Goal: Task Accomplishment & Management: Use online tool/utility

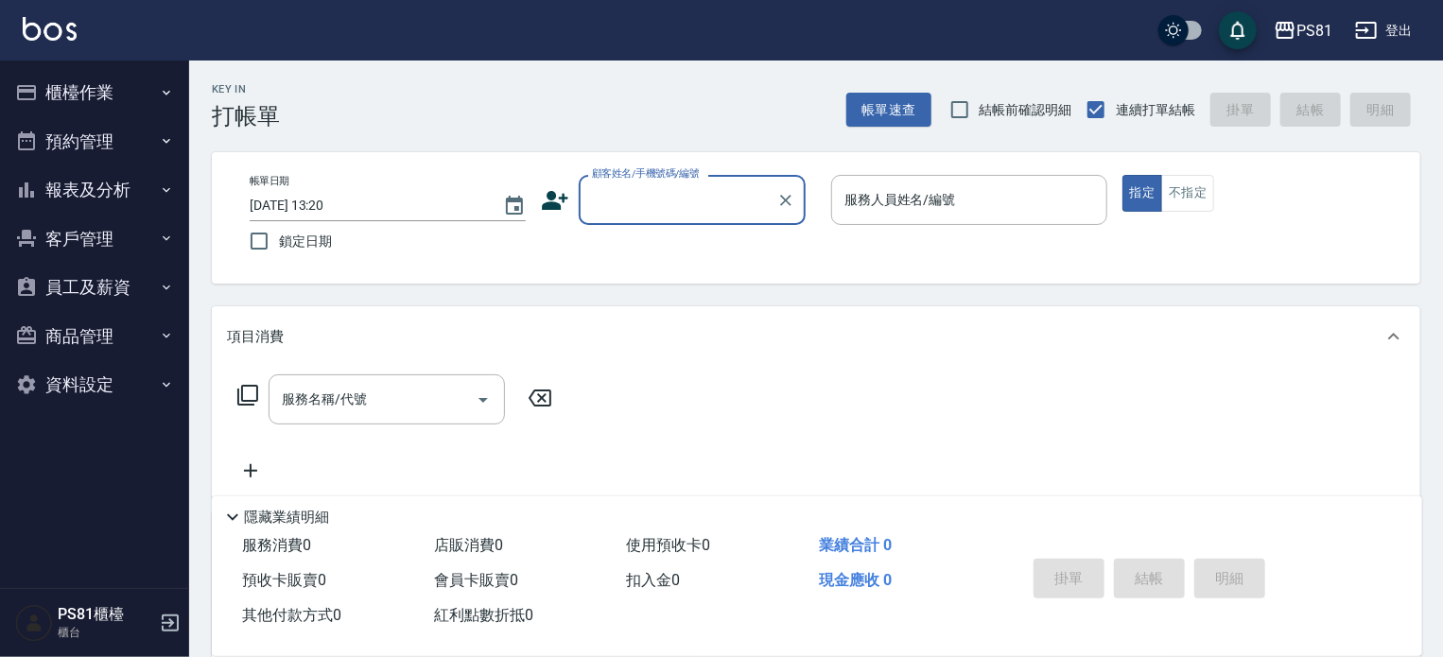
drag, startPoint x: 38, startPoint y: 88, endPoint x: 30, endPoint y: 98, distance: 12.9
click at [37, 86] on button "櫃檯作業" at bounding box center [95, 92] width 174 height 49
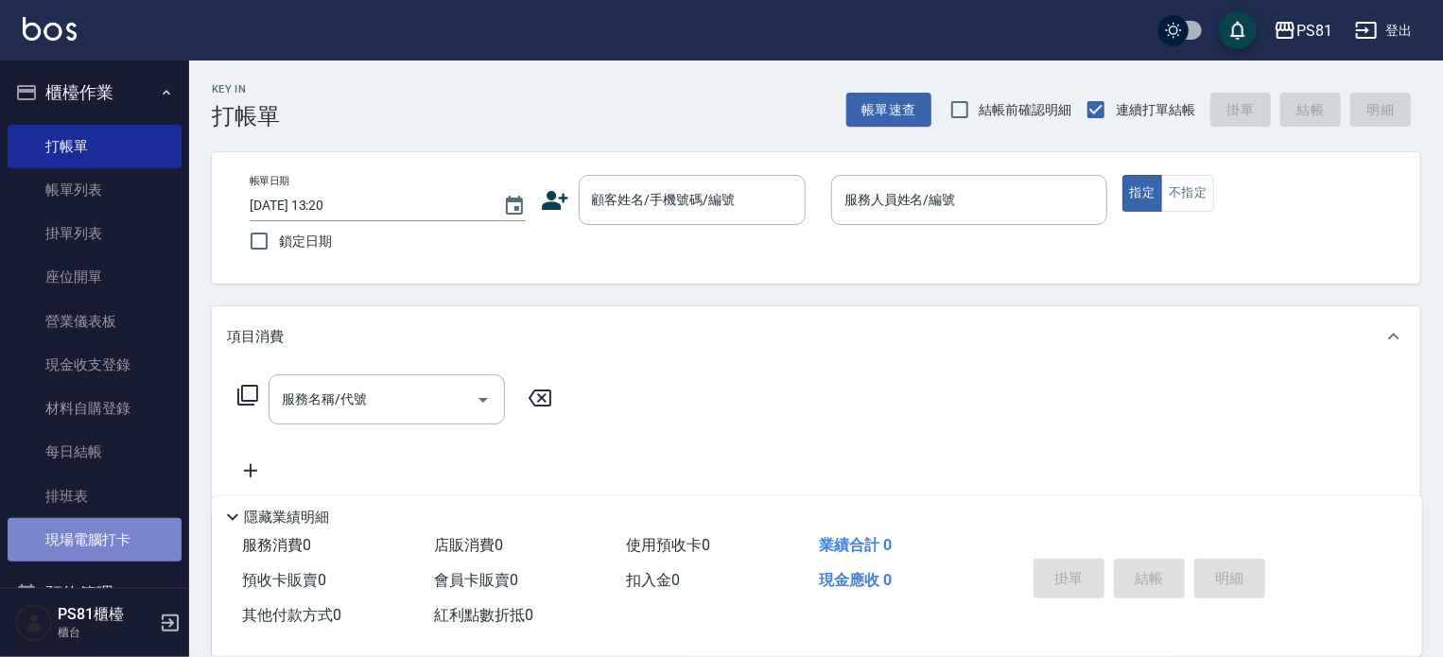
click at [131, 551] on link "現場電腦打卡" at bounding box center [95, 539] width 174 height 43
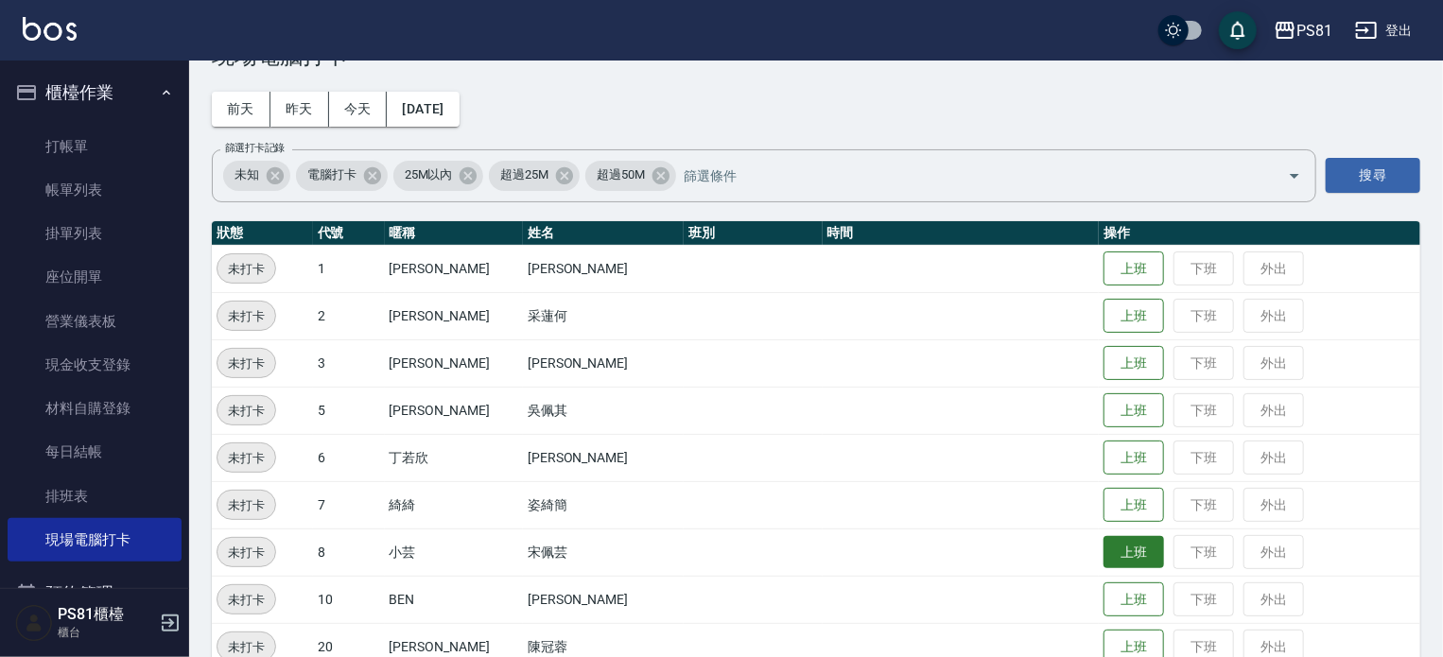
scroll to position [95, 0]
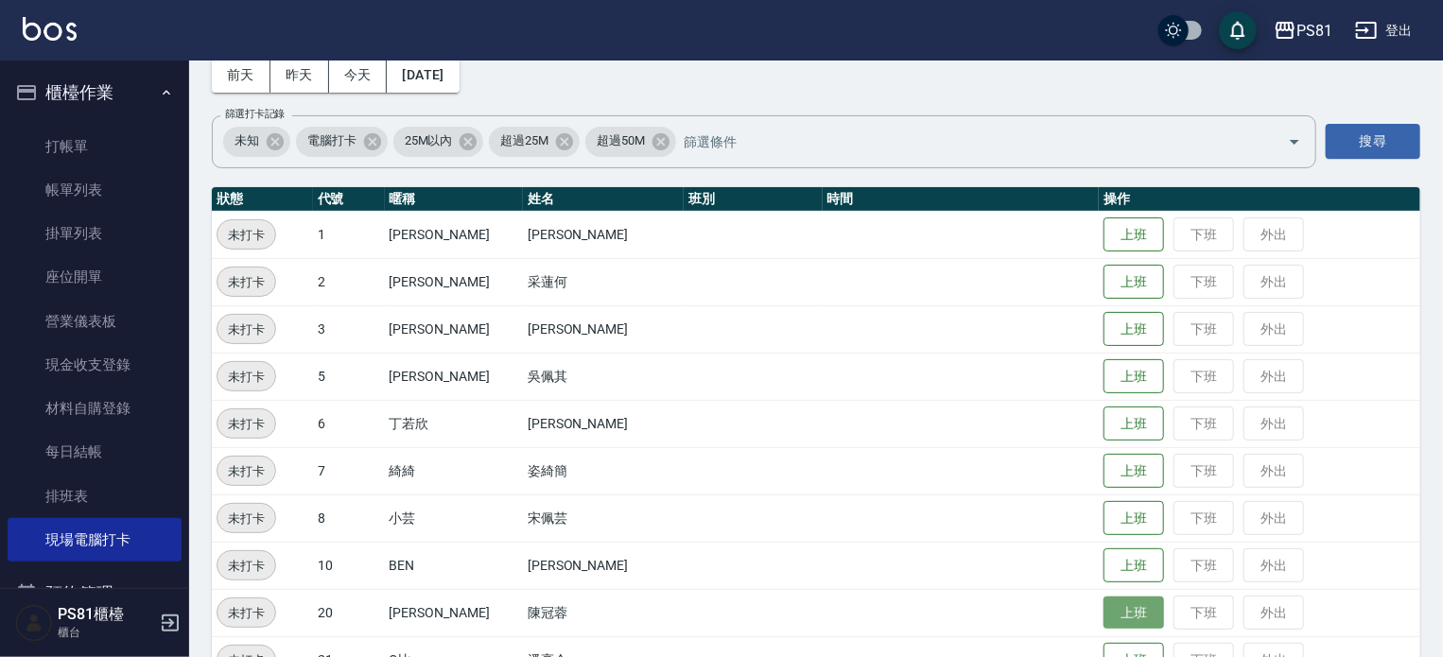
click at [1109, 604] on button "上班" at bounding box center [1133, 613] width 61 height 33
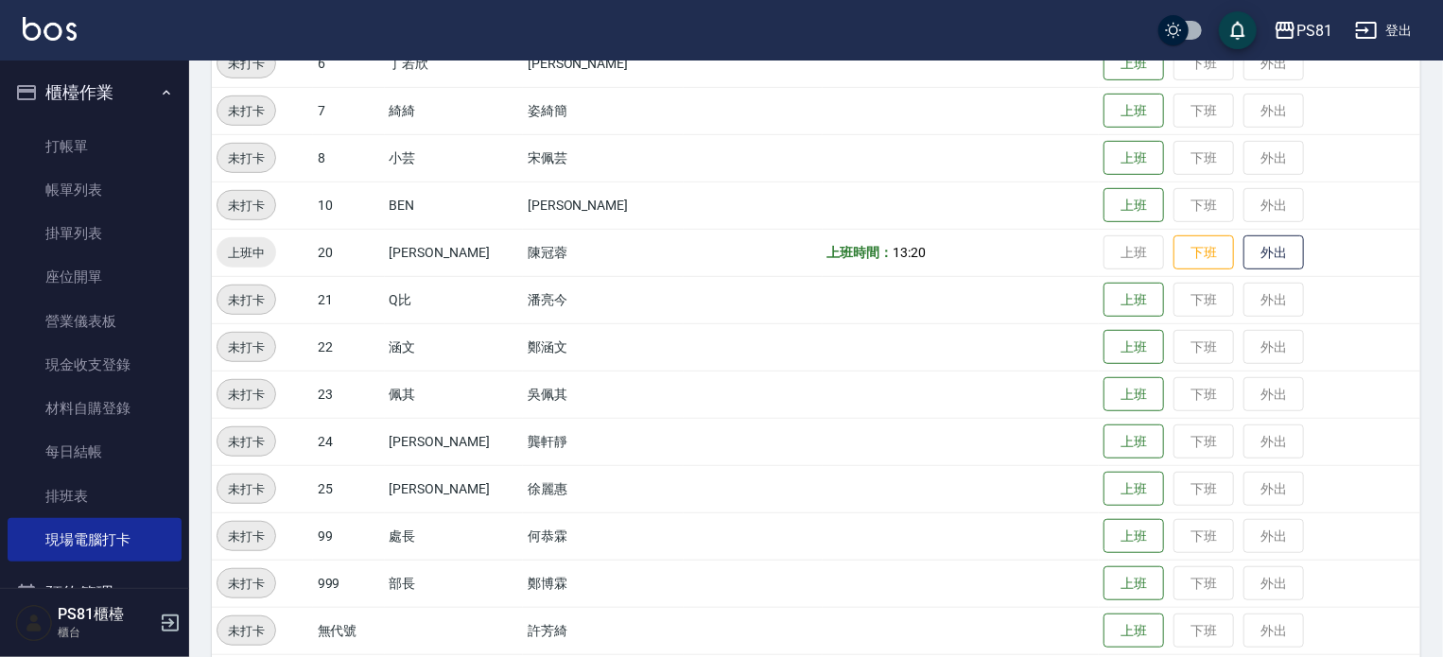
scroll to position [427, 0]
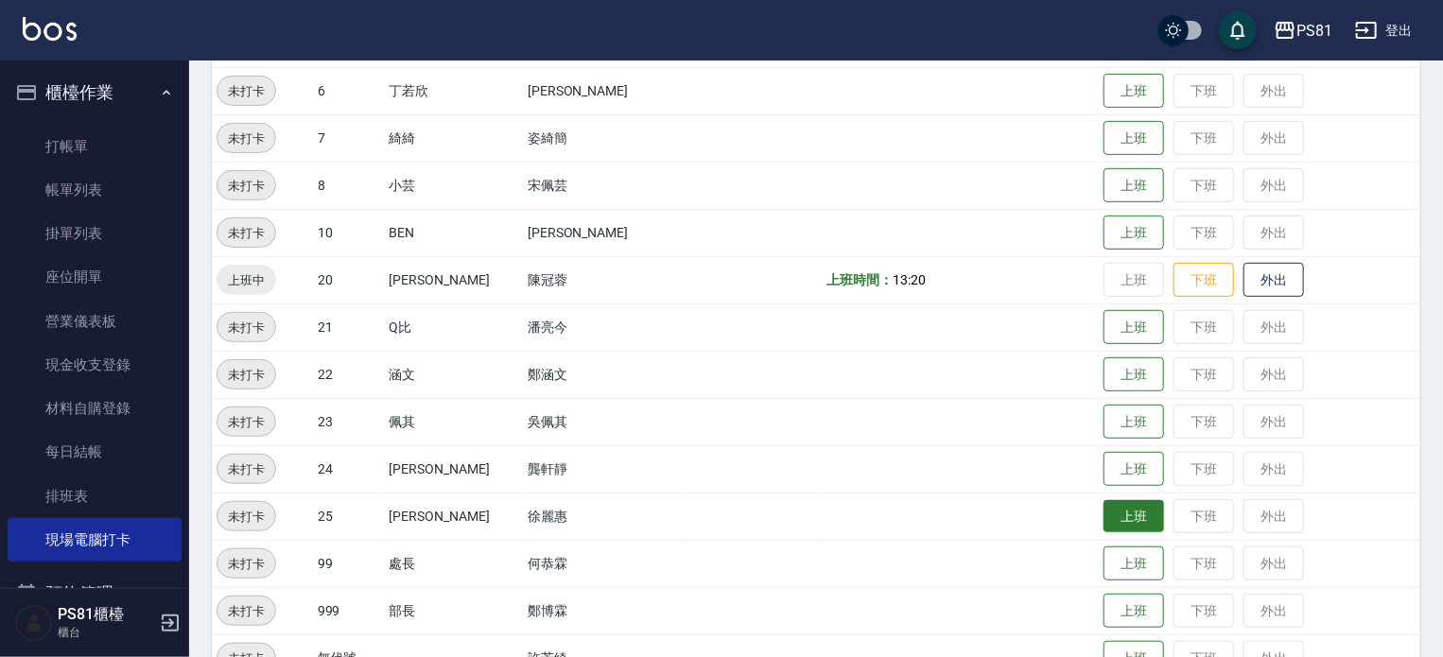
click at [1103, 525] on button "上班" at bounding box center [1133, 516] width 61 height 33
click at [1104, 177] on button "上班" at bounding box center [1133, 185] width 61 height 33
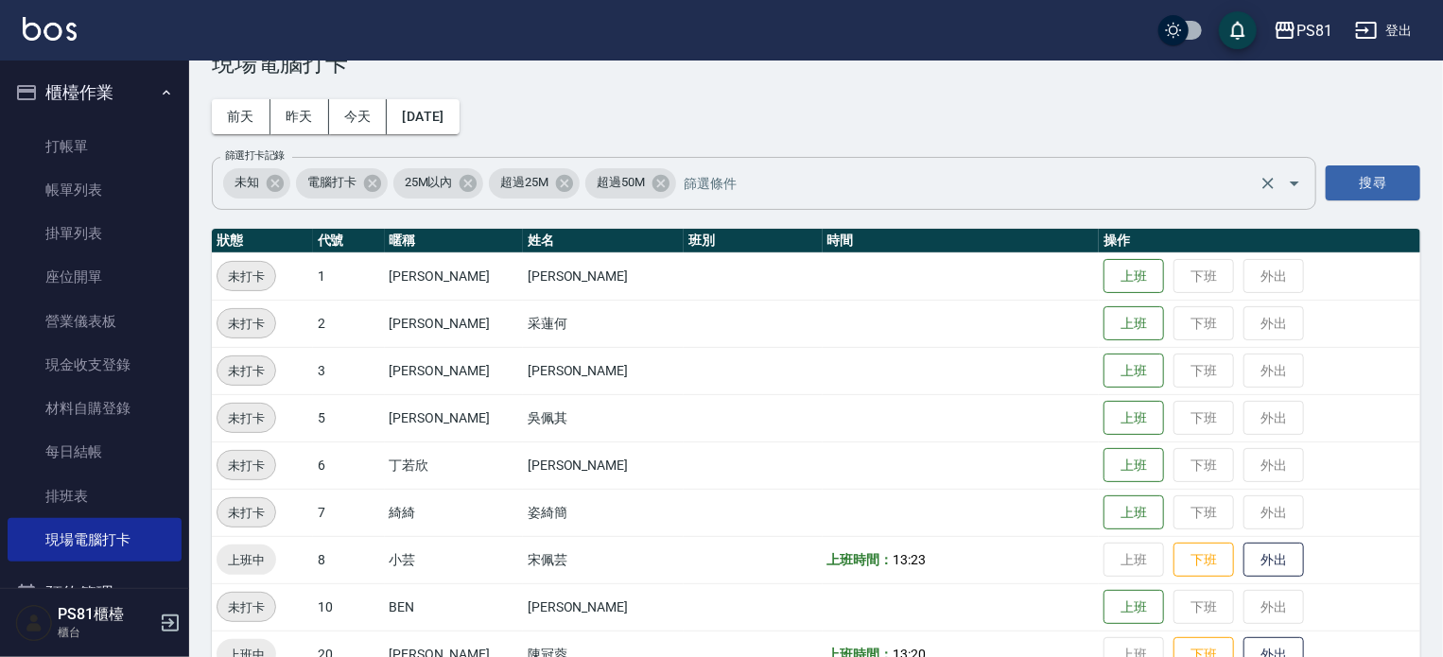
scroll to position [0, 0]
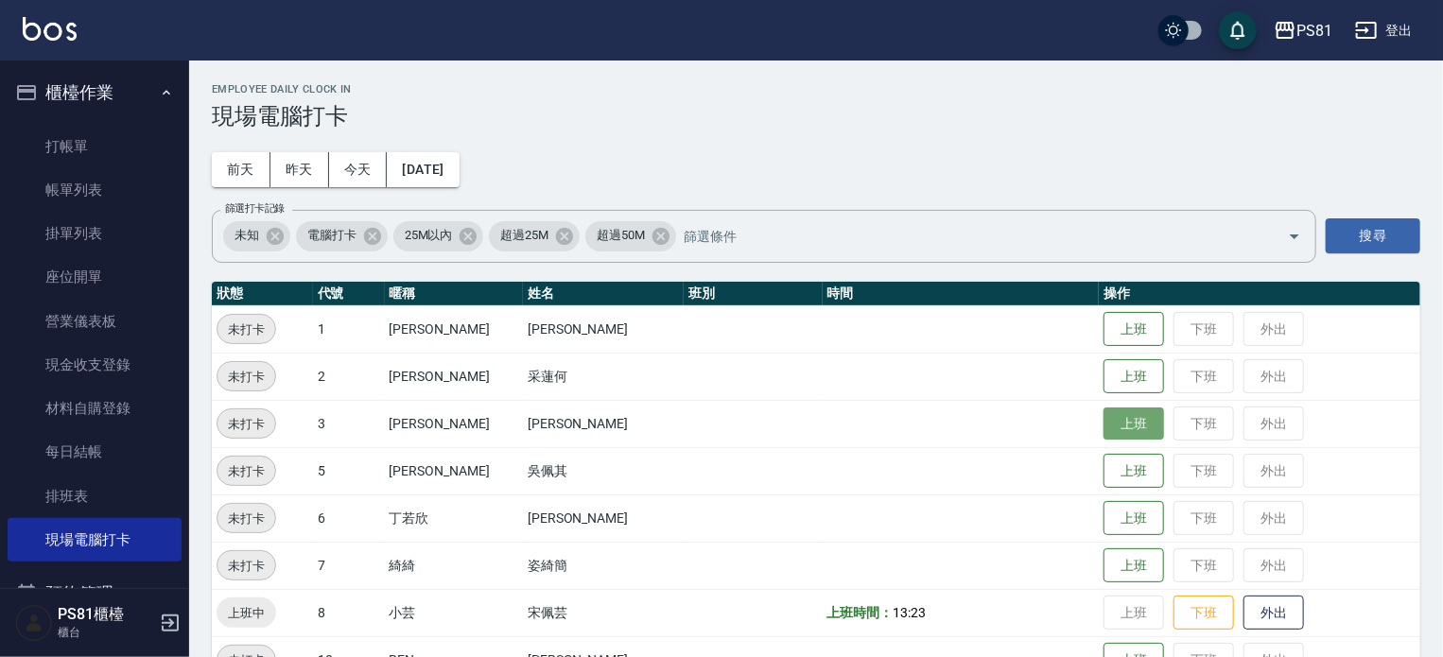
click at [1111, 429] on button "上班" at bounding box center [1133, 423] width 61 height 33
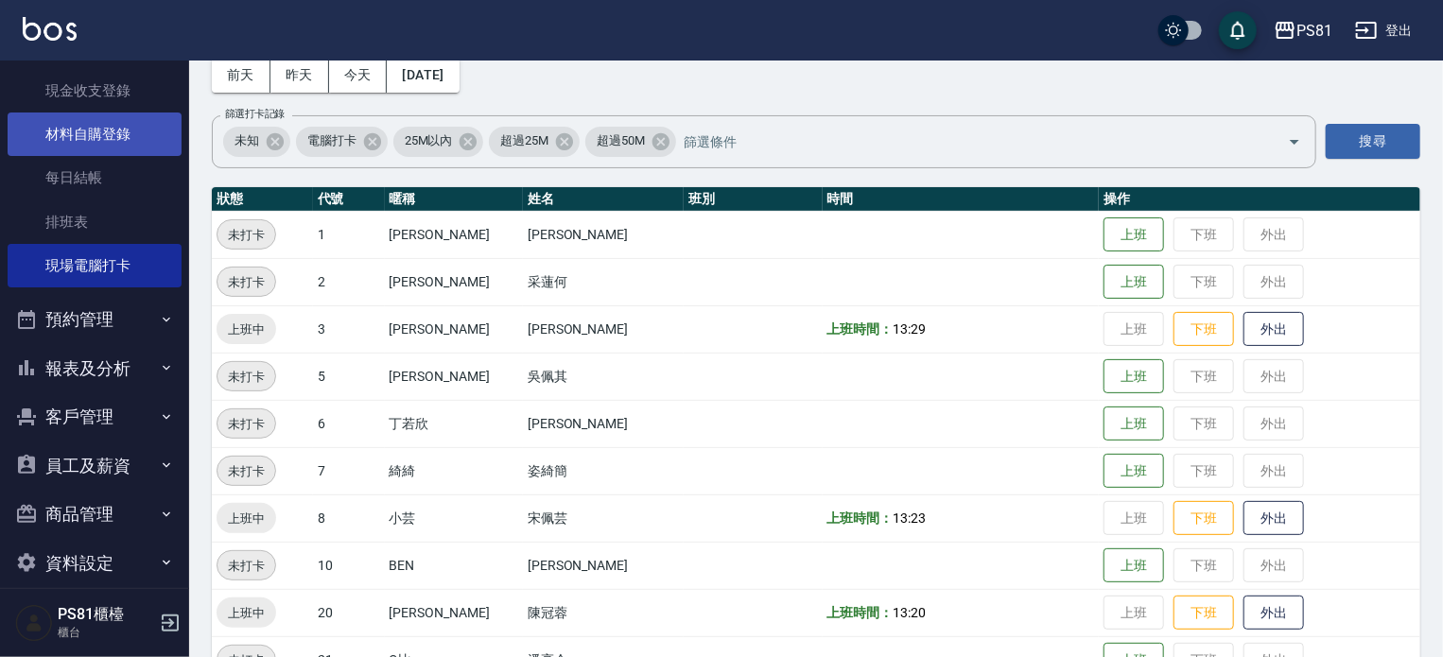
scroll to position [284, 0]
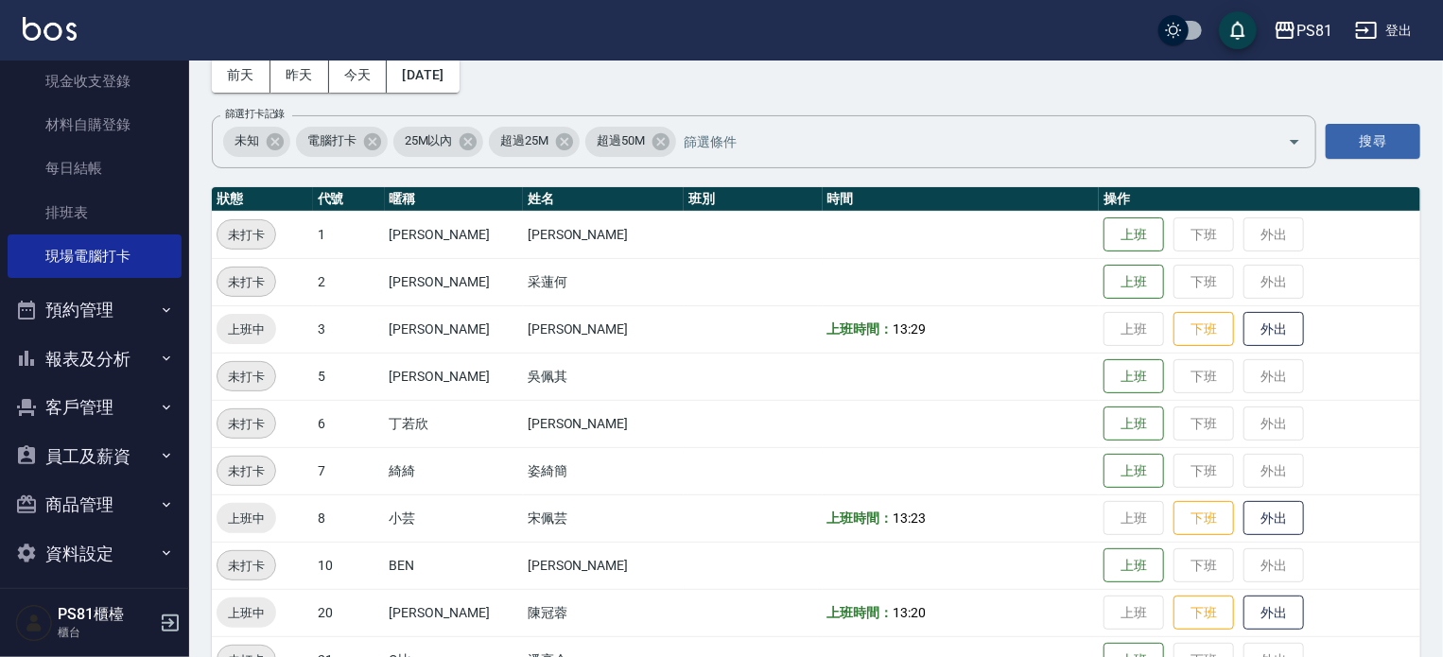
click at [131, 354] on button "報表及分析" at bounding box center [95, 359] width 174 height 49
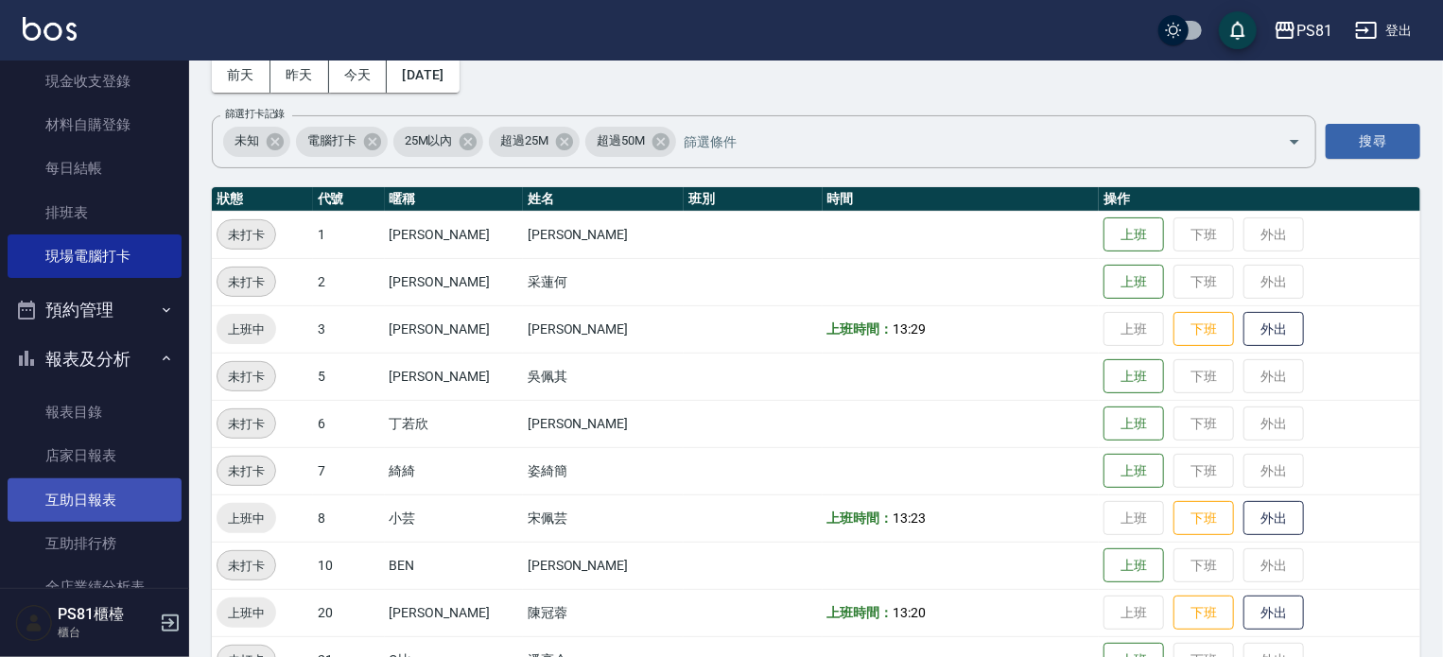
click at [124, 499] on link "互助日報表" at bounding box center [95, 499] width 174 height 43
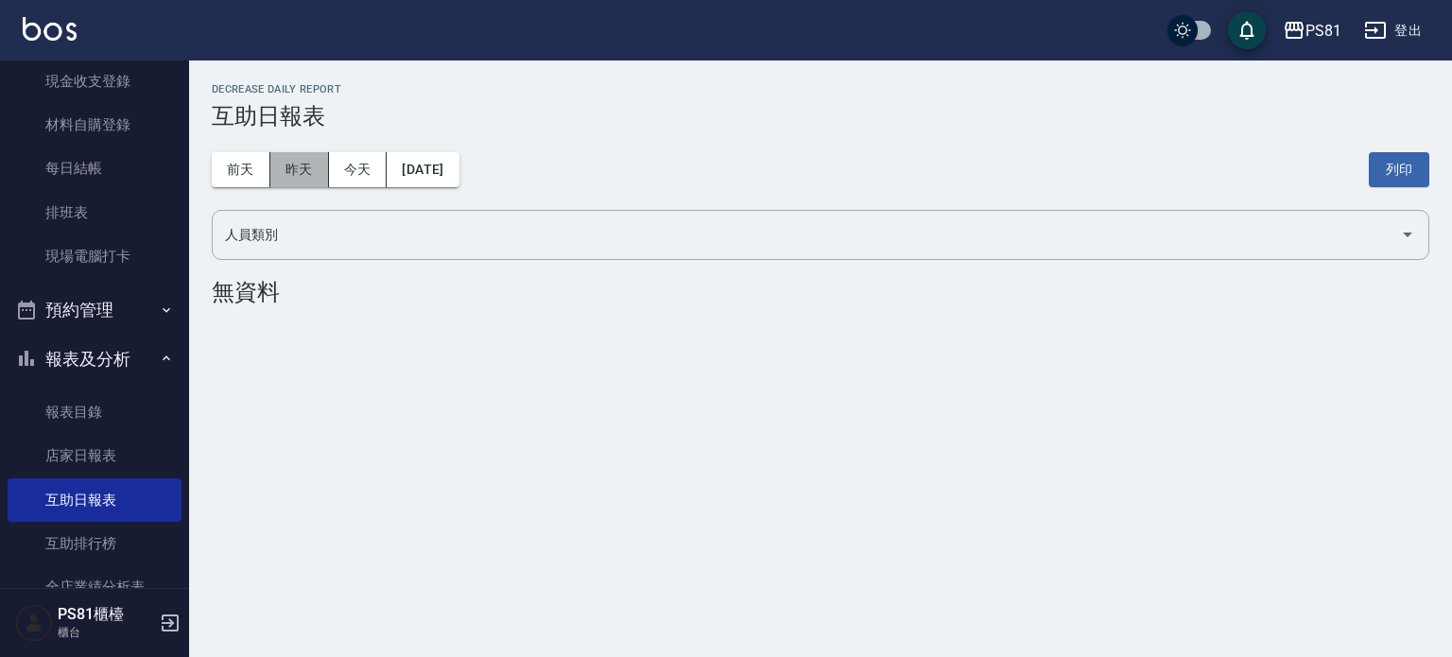
click at [272, 163] on button "昨天" at bounding box center [299, 169] width 59 height 35
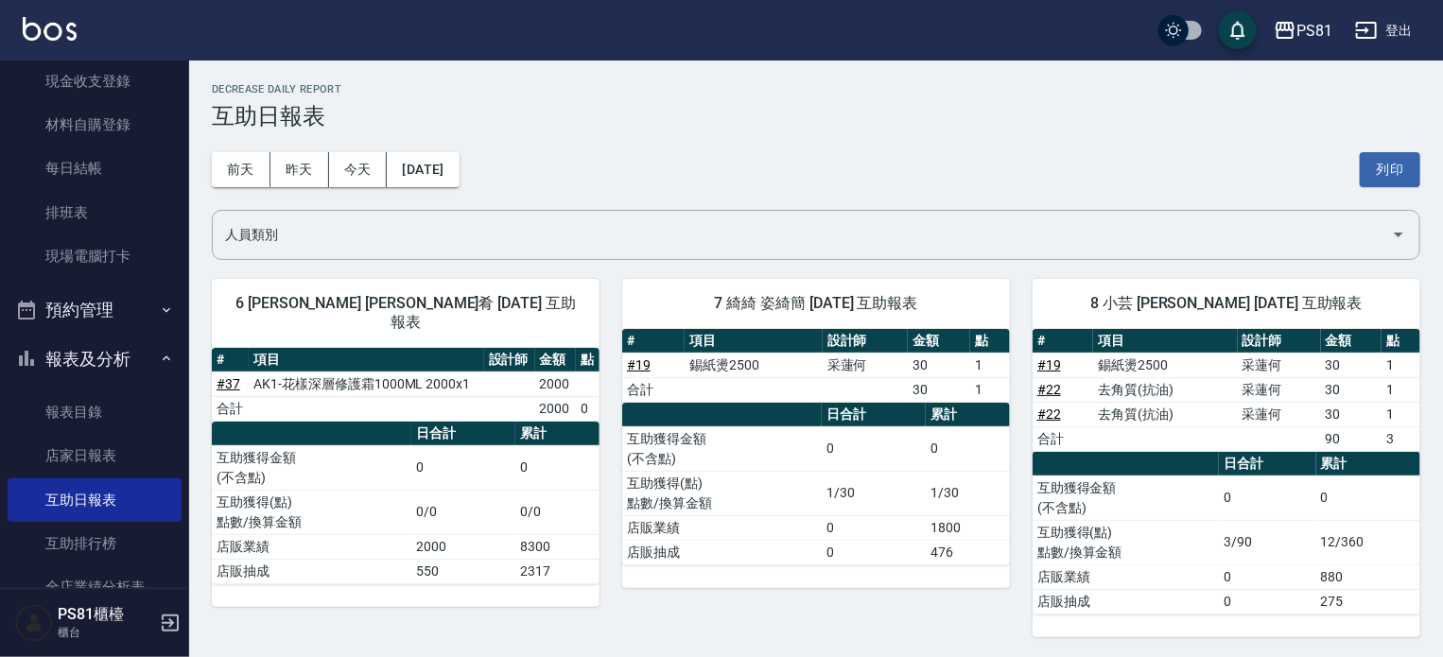
drag, startPoint x: 0, startPoint y: 537, endPoint x: 0, endPoint y: -114, distance: 651.4
drag, startPoint x: 0, startPoint y: -114, endPoint x: 609, endPoint y: 139, distance: 659.5
click at [609, 139] on div "[DATE] [DATE] [DATE] [DATE] 列印" at bounding box center [816, 170] width 1208 height 80
